Goal: Transaction & Acquisition: Purchase product/service

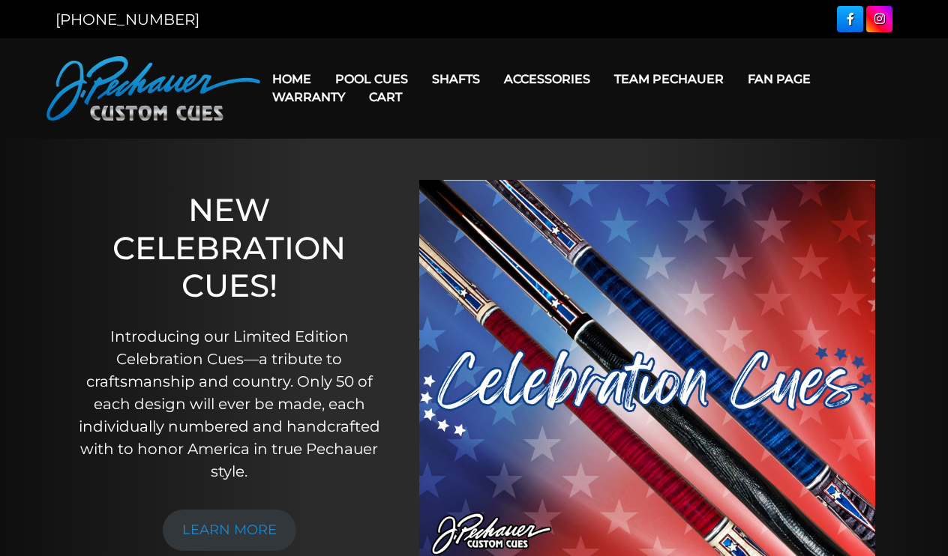
click at [402, 79] on link "Cart" at bounding box center [385, 97] width 57 height 38
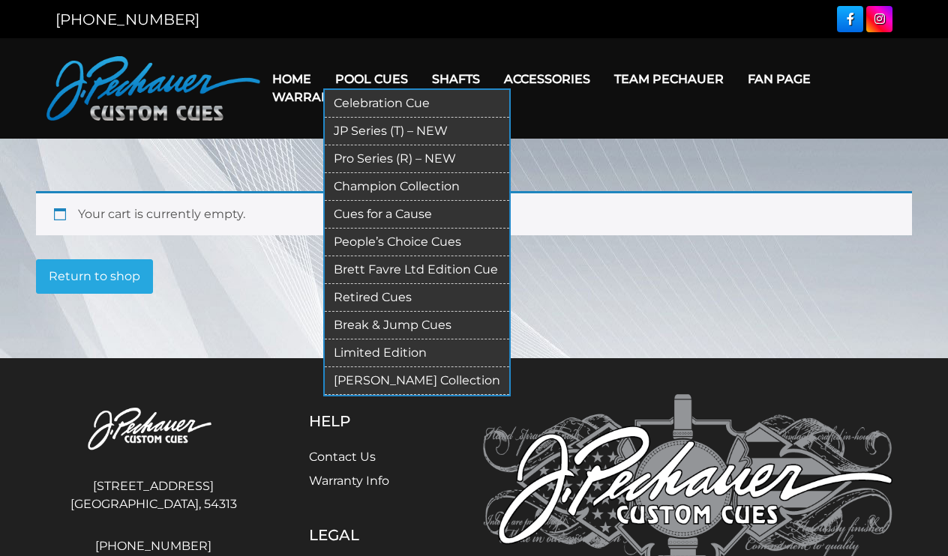
click at [382, 211] on link "Cues for a Cause" at bounding box center [417, 215] width 184 height 28
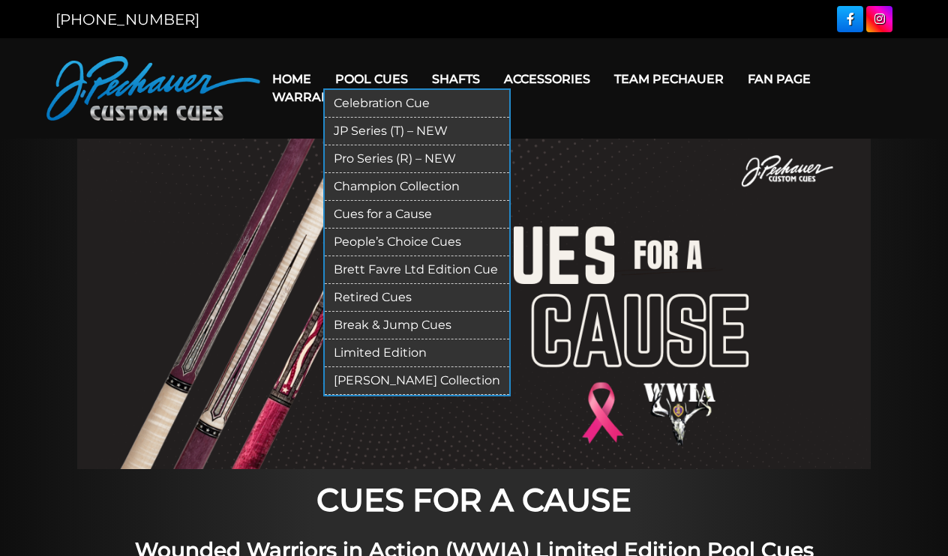
click at [391, 187] on link "Champion Collection" at bounding box center [417, 187] width 184 height 28
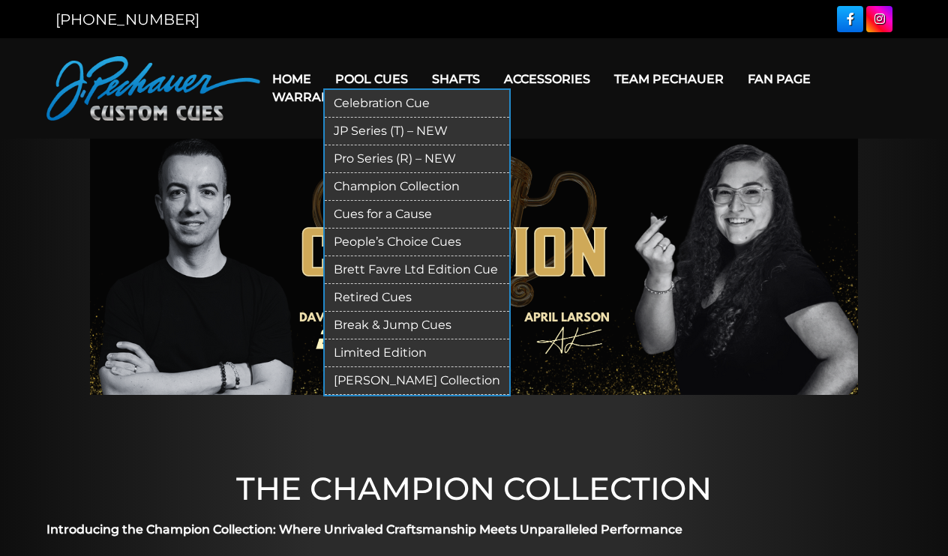
click at [379, 77] on link "Pool Cues" at bounding box center [371, 79] width 97 height 38
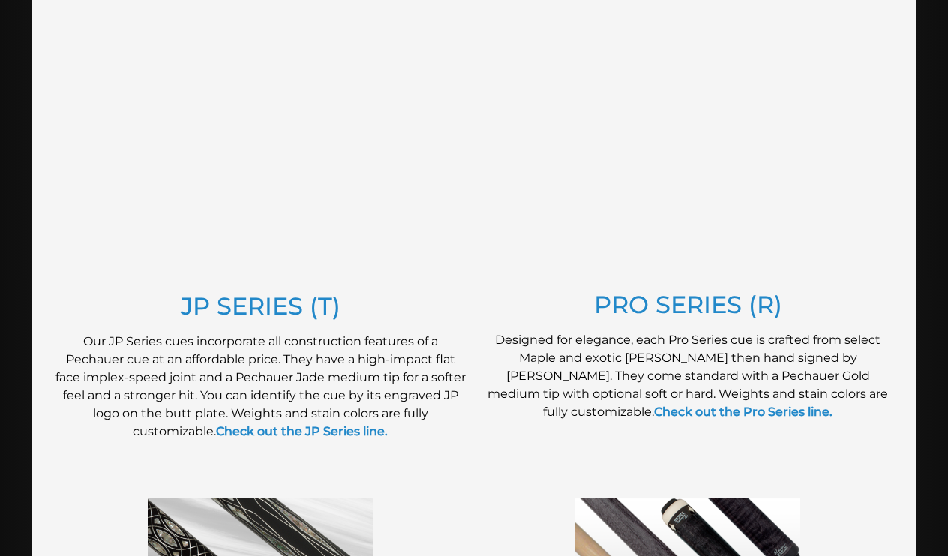
scroll to position [752, 0]
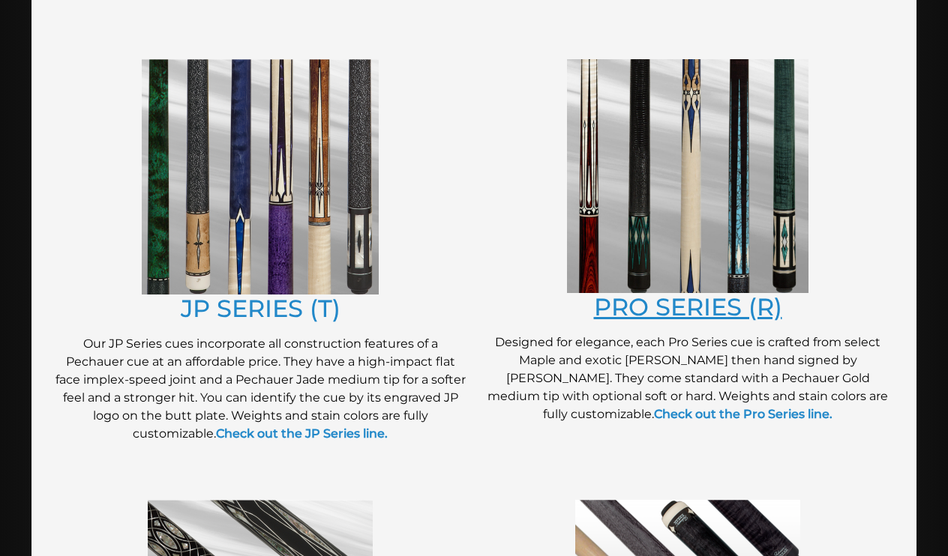
click at [630, 309] on link "PRO SERIES (R)" at bounding box center [688, 306] width 188 height 29
click at [295, 307] on link "JP SERIES (T)" at bounding box center [261, 308] width 160 height 29
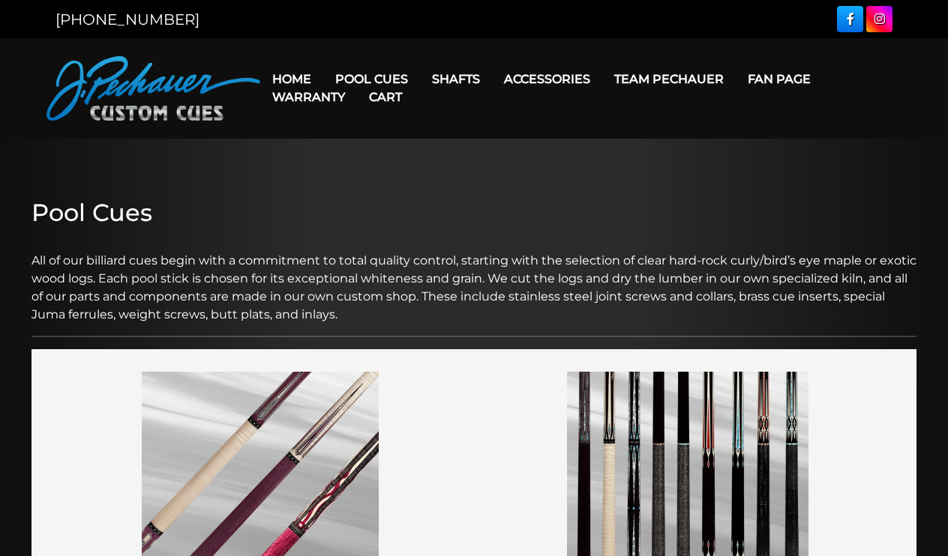
scroll to position [0, 0]
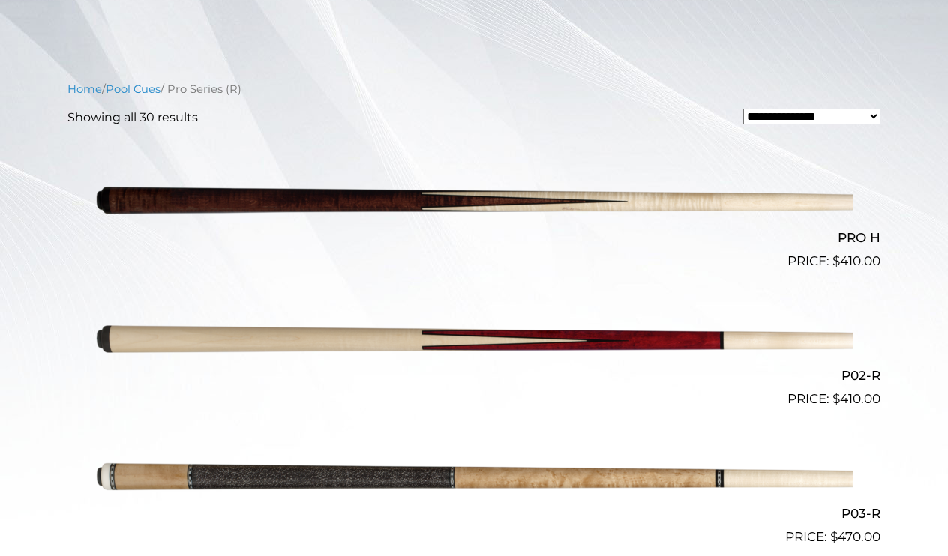
scroll to position [334, 0]
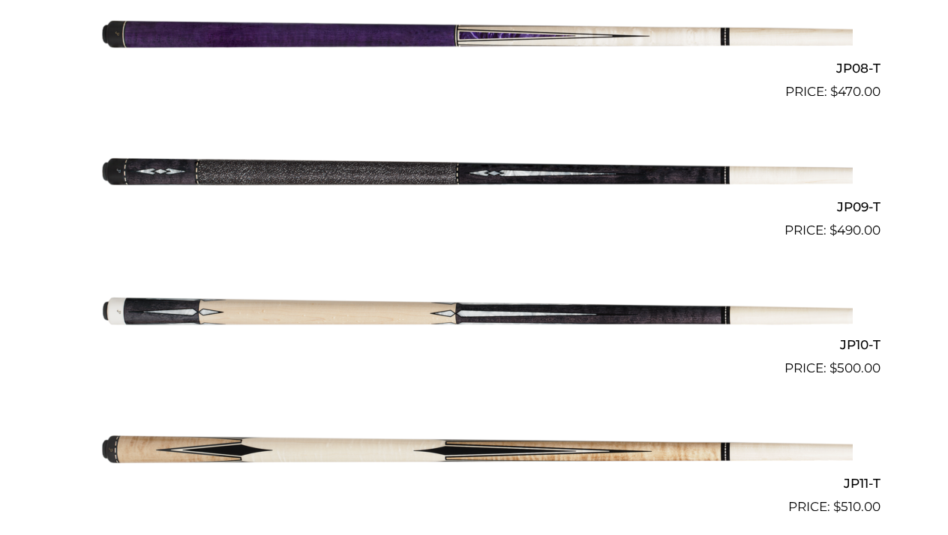
scroll to position [1425, 0]
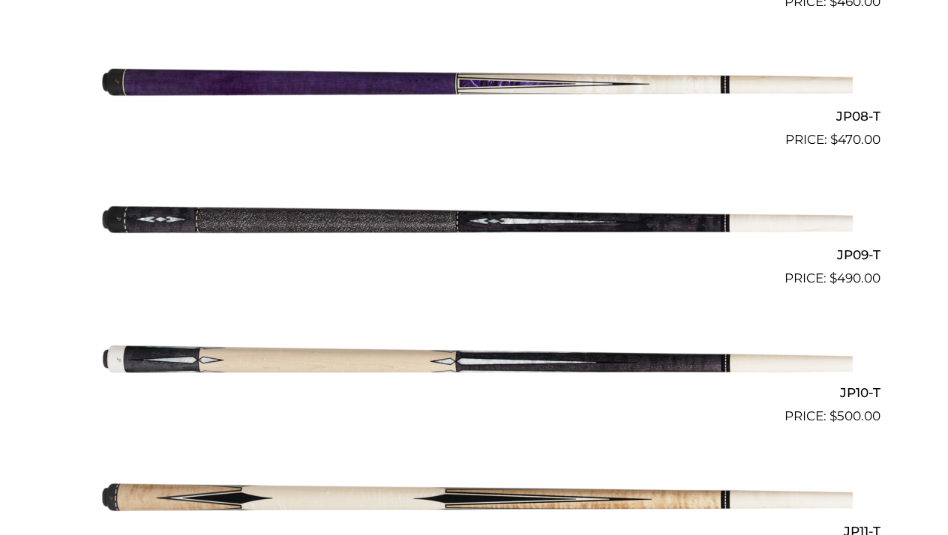
click at [452, 220] on img at bounding box center [473, 219] width 757 height 126
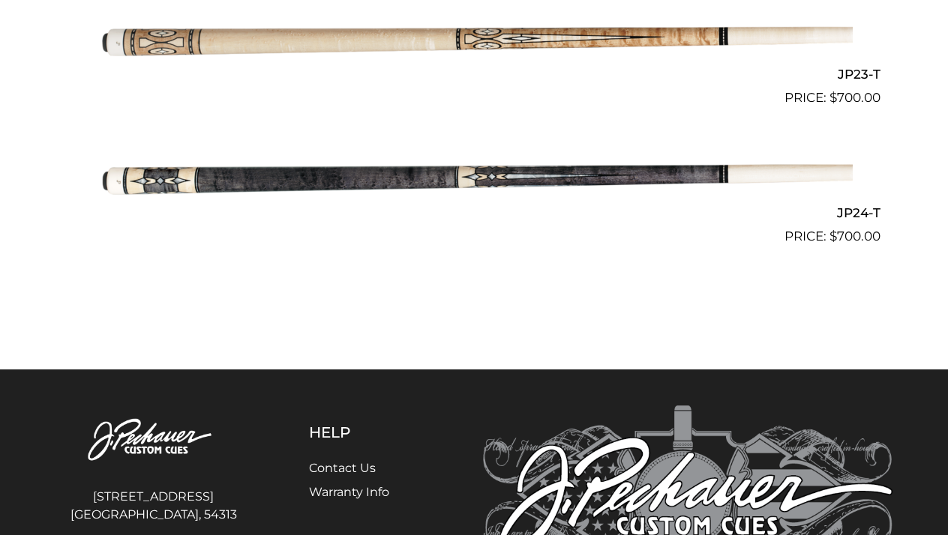
scroll to position [3540, 0]
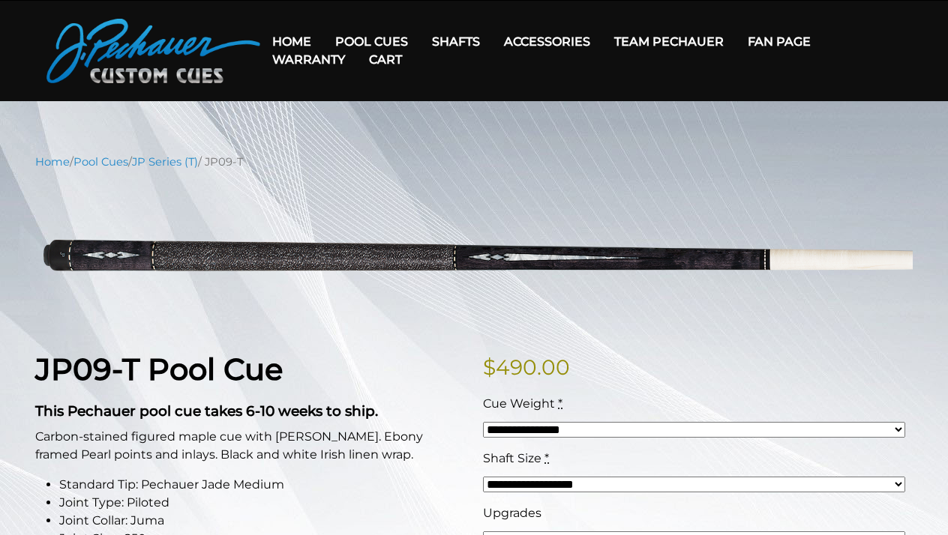
scroll to position [38, 0]
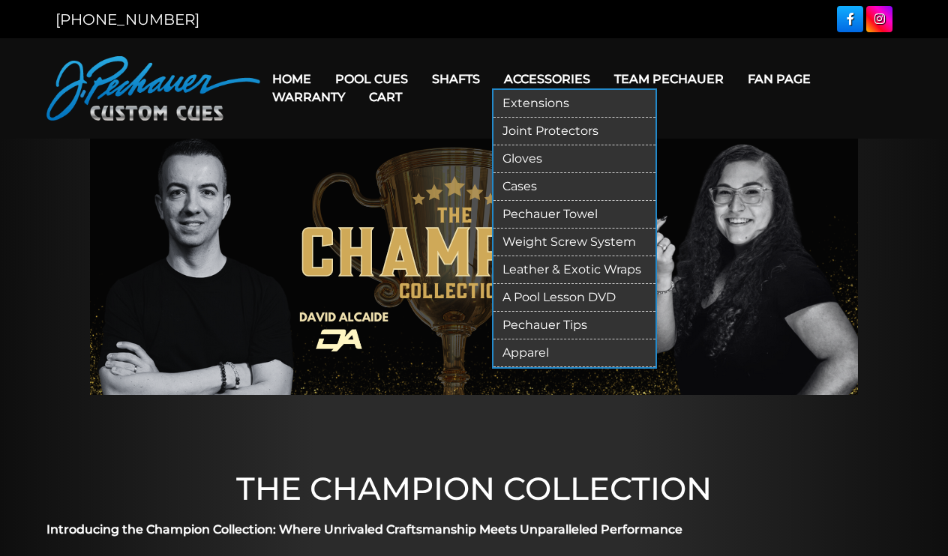
click at [535, 184] on link "Cases" at bounding box center [574, 187] width 162 height 28
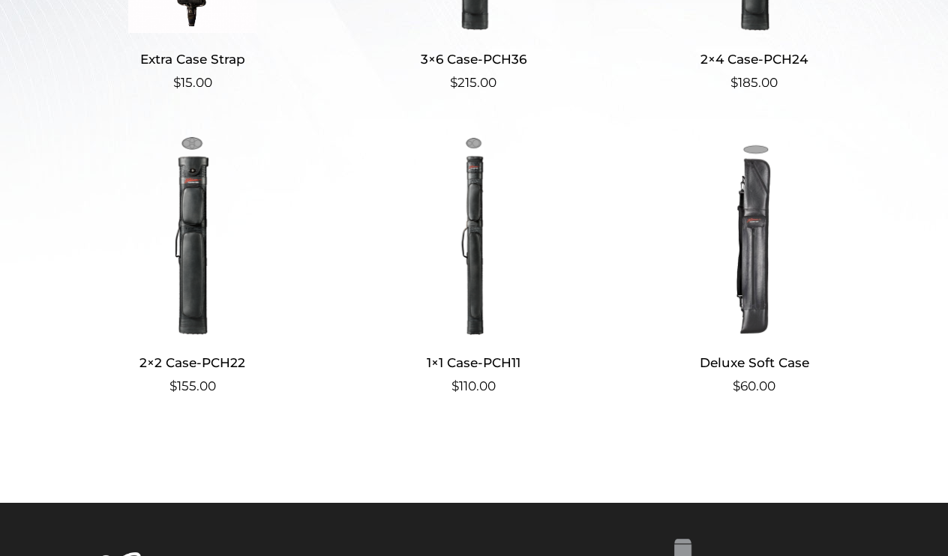
scroll to position [482, 0]
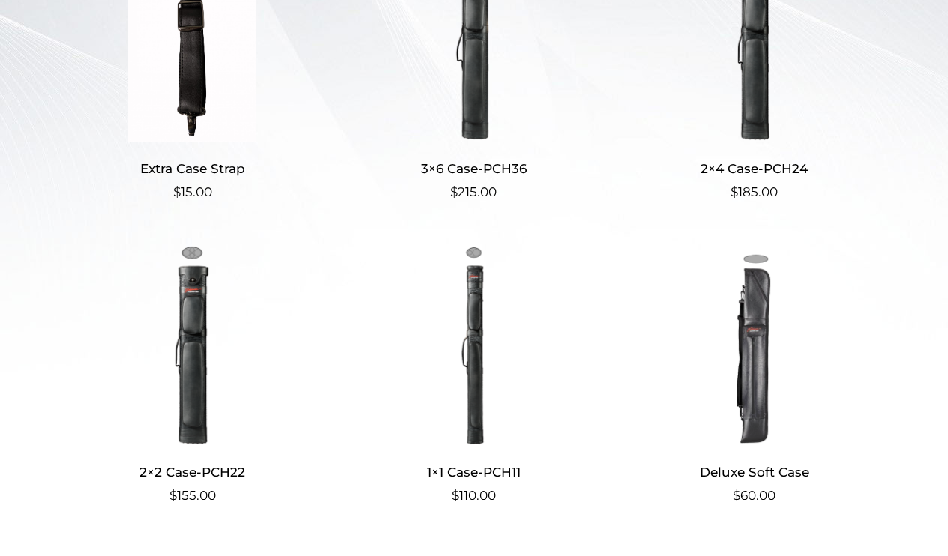
click at [197, 306] on img at bounding box center [192, 345] width 250 height 202
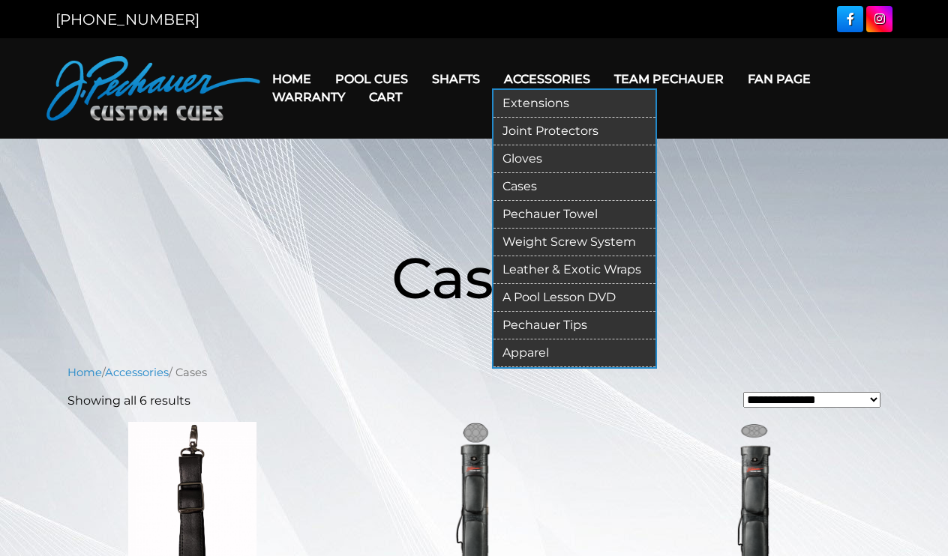
scroll to position [0, 0]
click at [558, 325] on link "Pechauer Tips" at bounding box center [574, 326] width 162 height 28
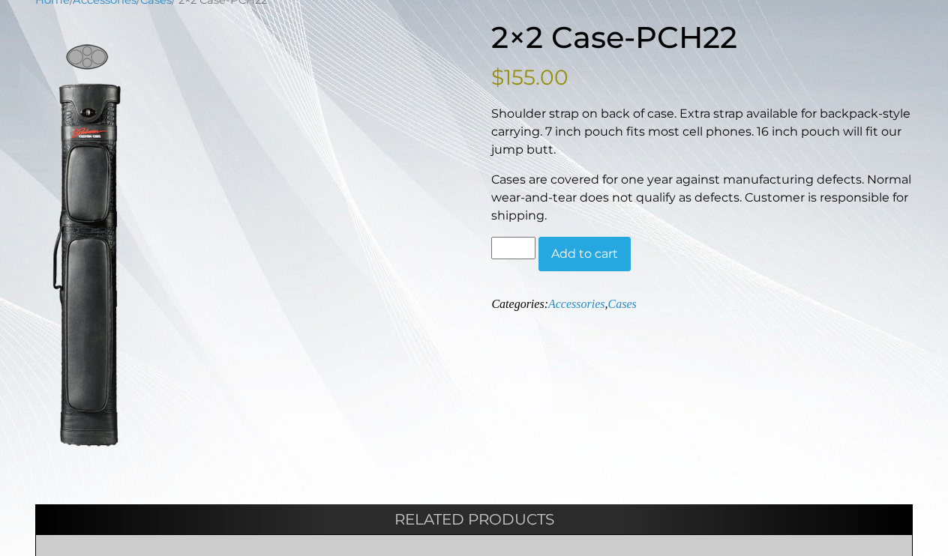
scroll to position [197, 0]
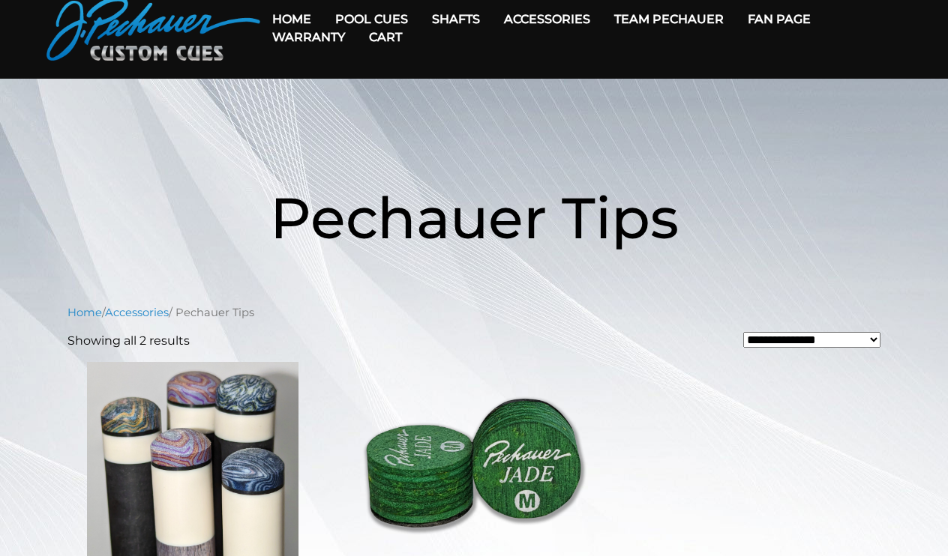
scroll to position [36, 0]
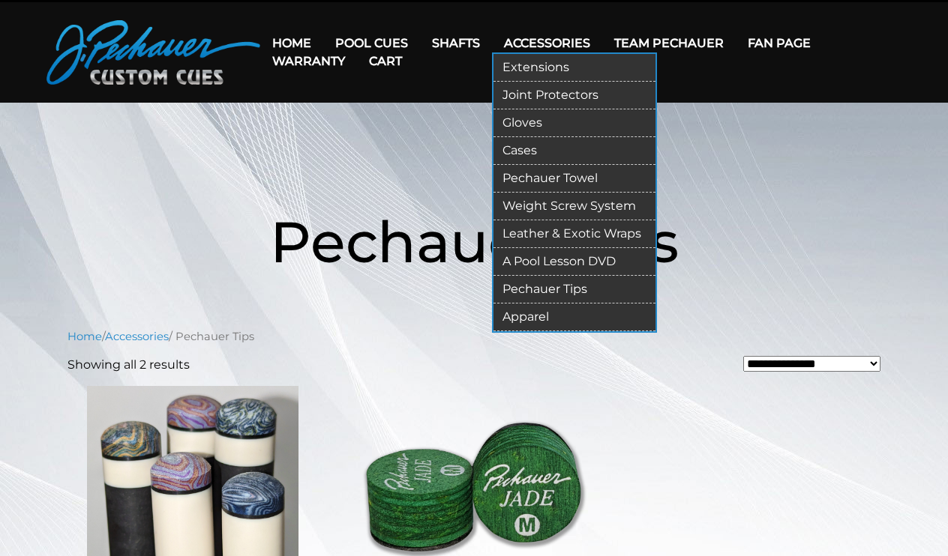
click at [538, 125] on link "Gloves" at bounding box center [574, 123] width 162 height 28
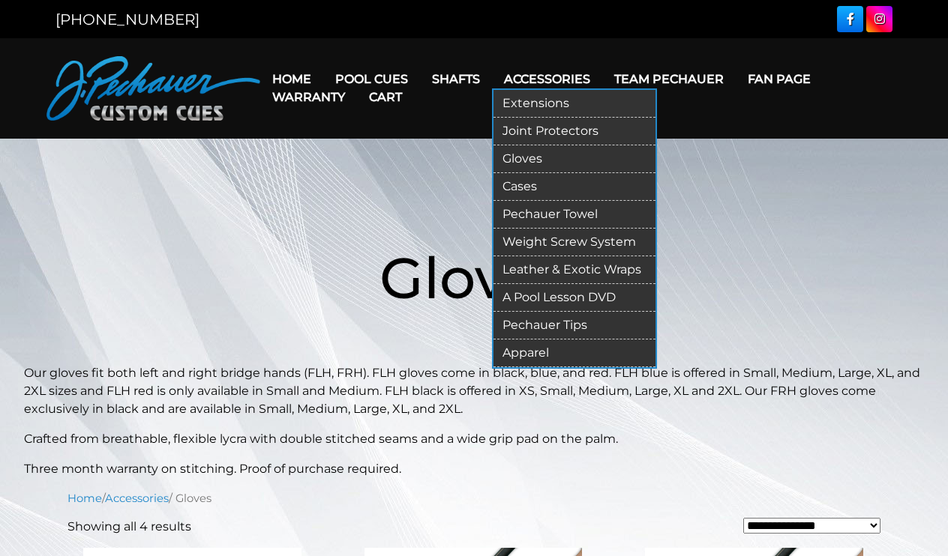
click at [547, 211] on link "Pechauer Towel" at bounding box center [574, 215] width 162 height 28
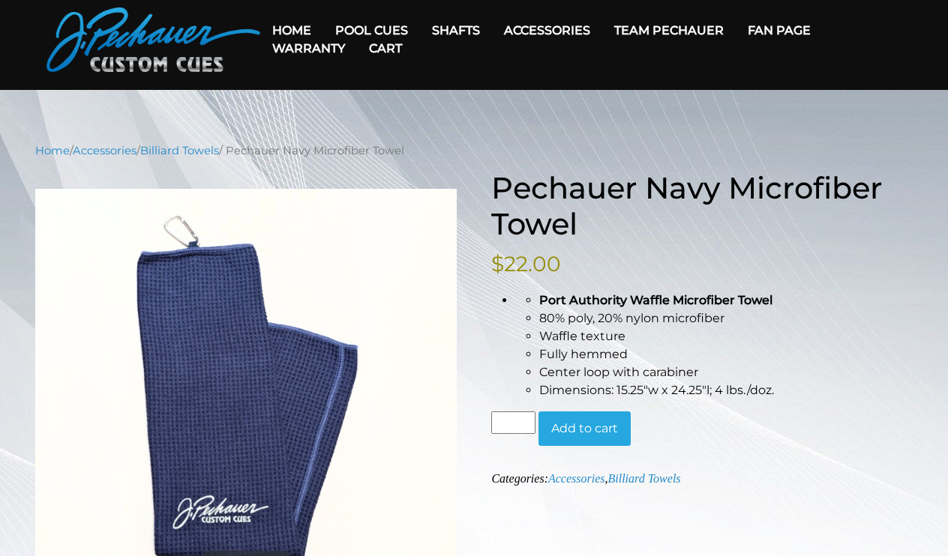
scroll to position [47, 0]
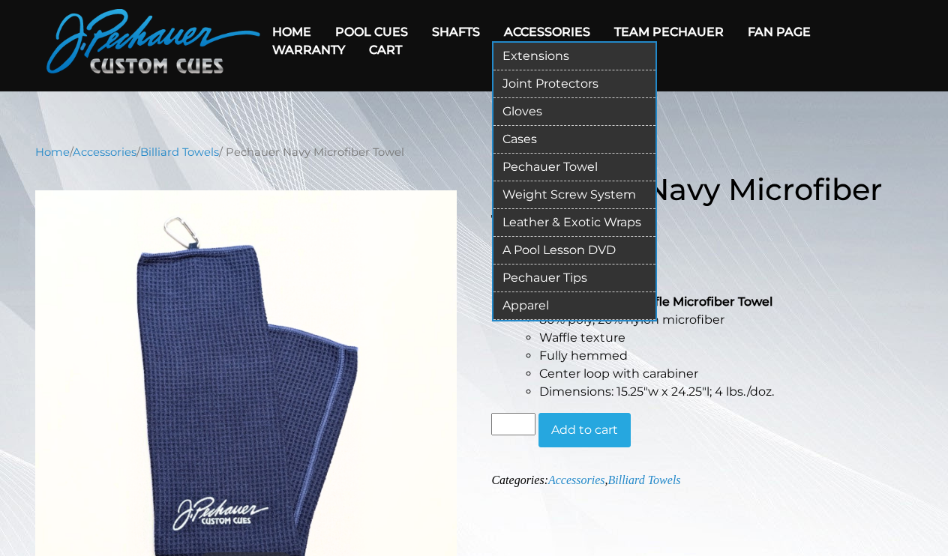
click at [546, 302] on link "Apparel" at bounding box center [574, 306] width 162 height 28
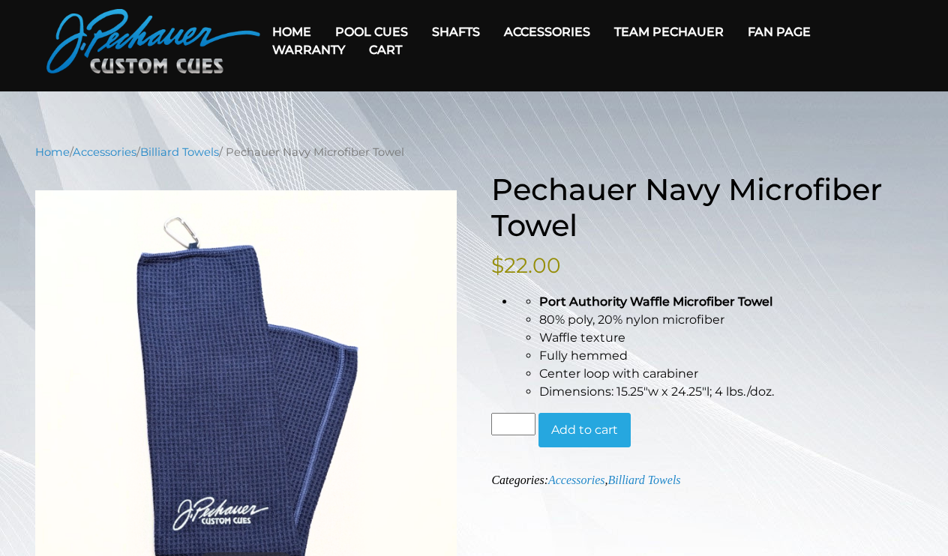
click at [305, 47] on link "Warranty" at bounding box center [308, 50] width 97 height 38
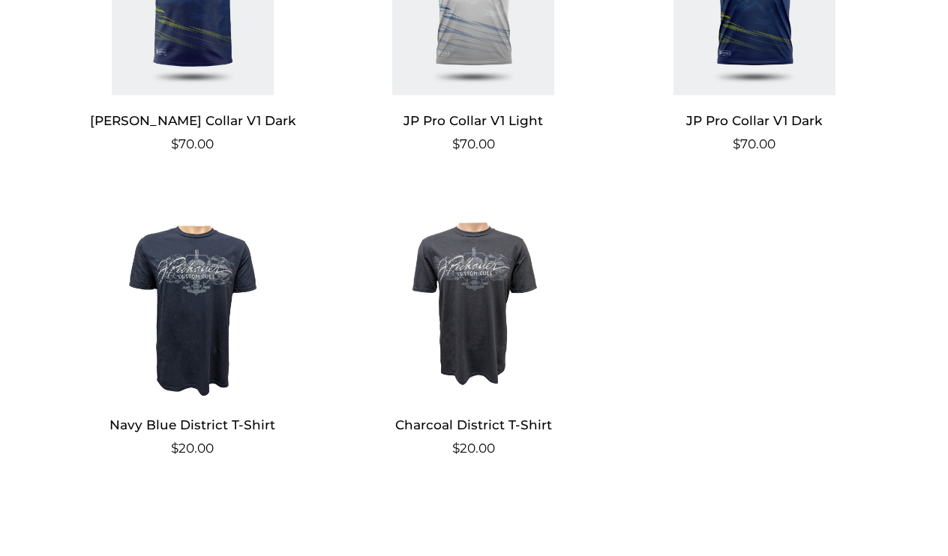
scroll to position [1442, 0]
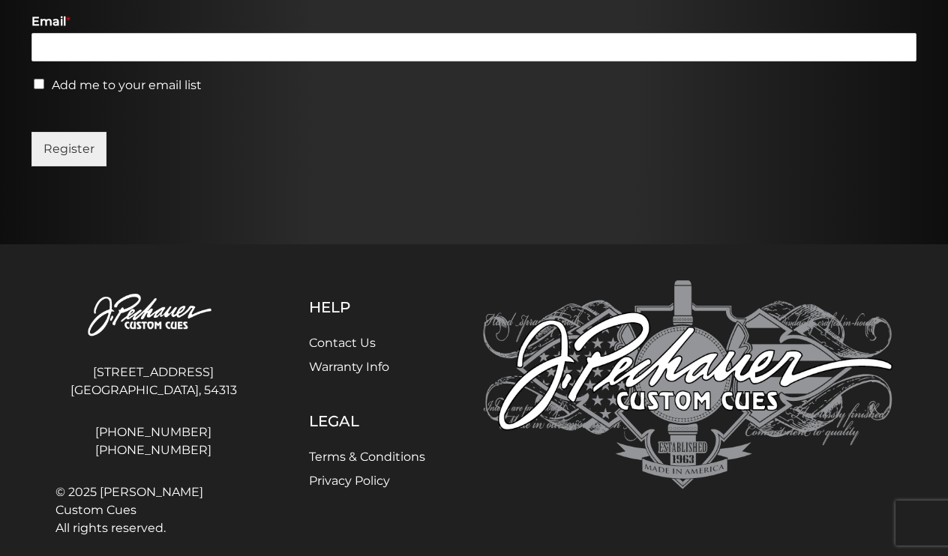
scroll to position [971, 0]
